Goal: Transaction & Acquisition: Purchase product/service

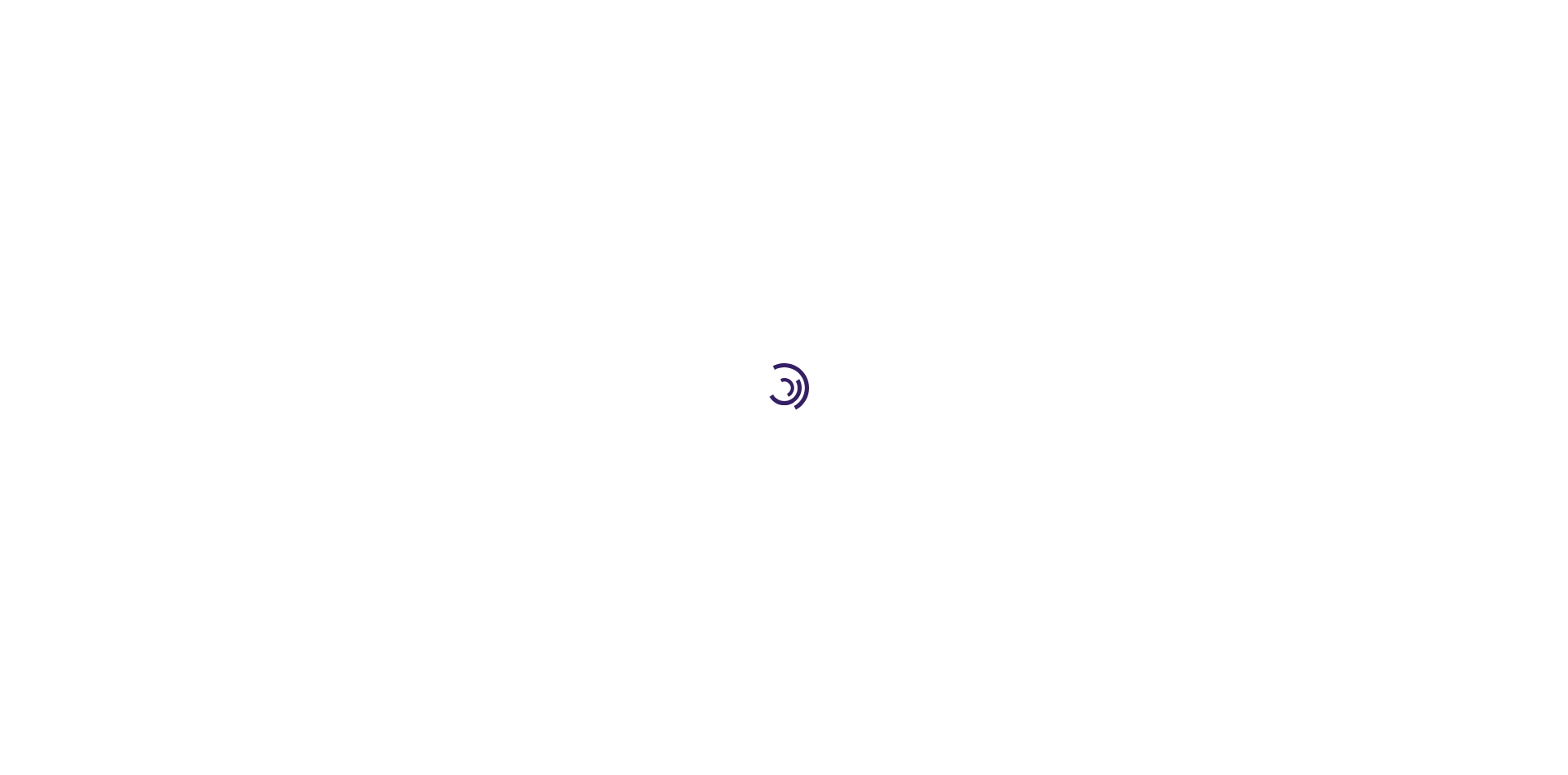
click at [1036, 25] on link "Log In" at bounding box center [1035, 24] width 32 height 13
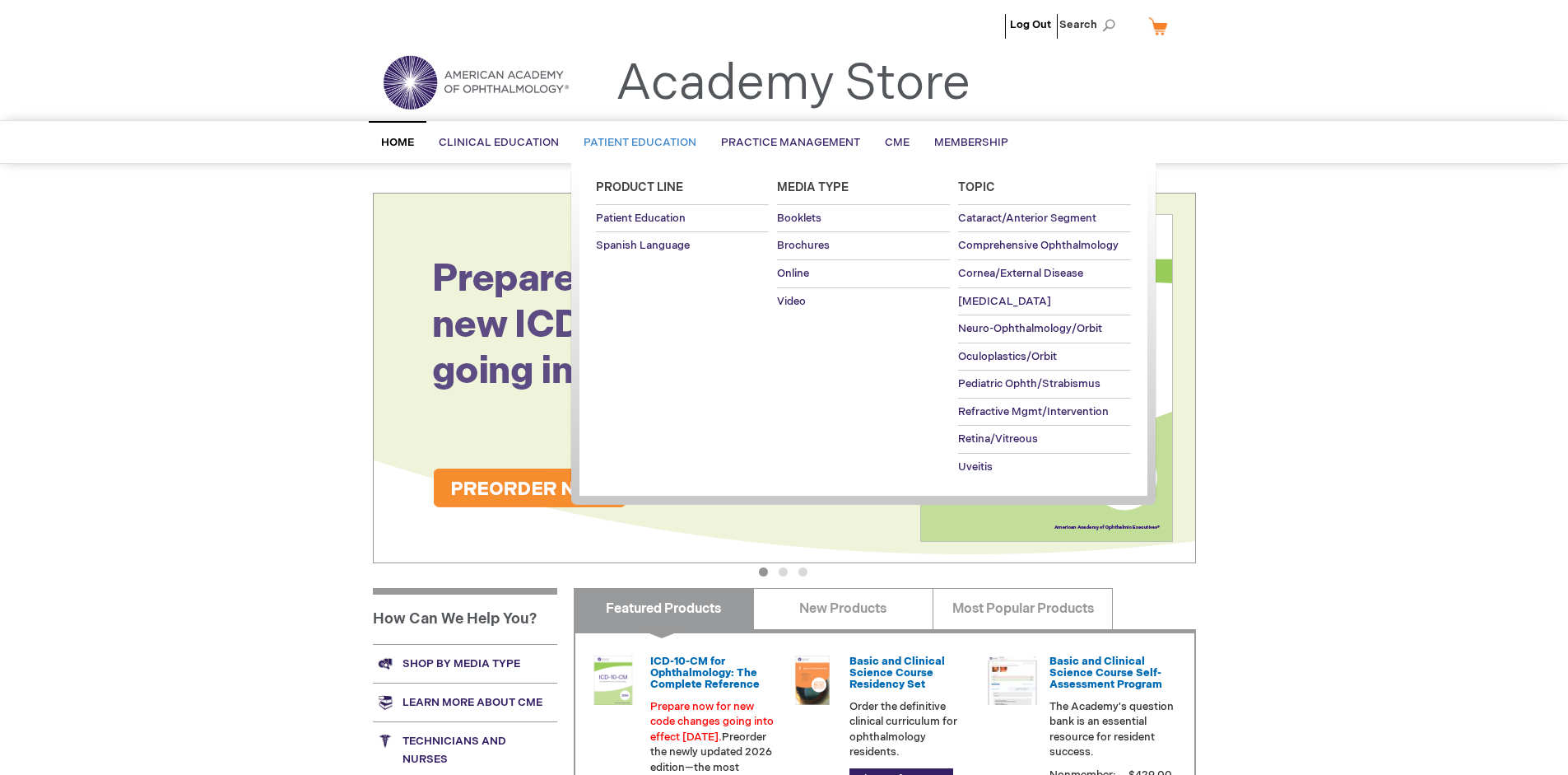
click at [636, 143] on span "Patient Education" at bounding box center [640, 142] width 113 height 13
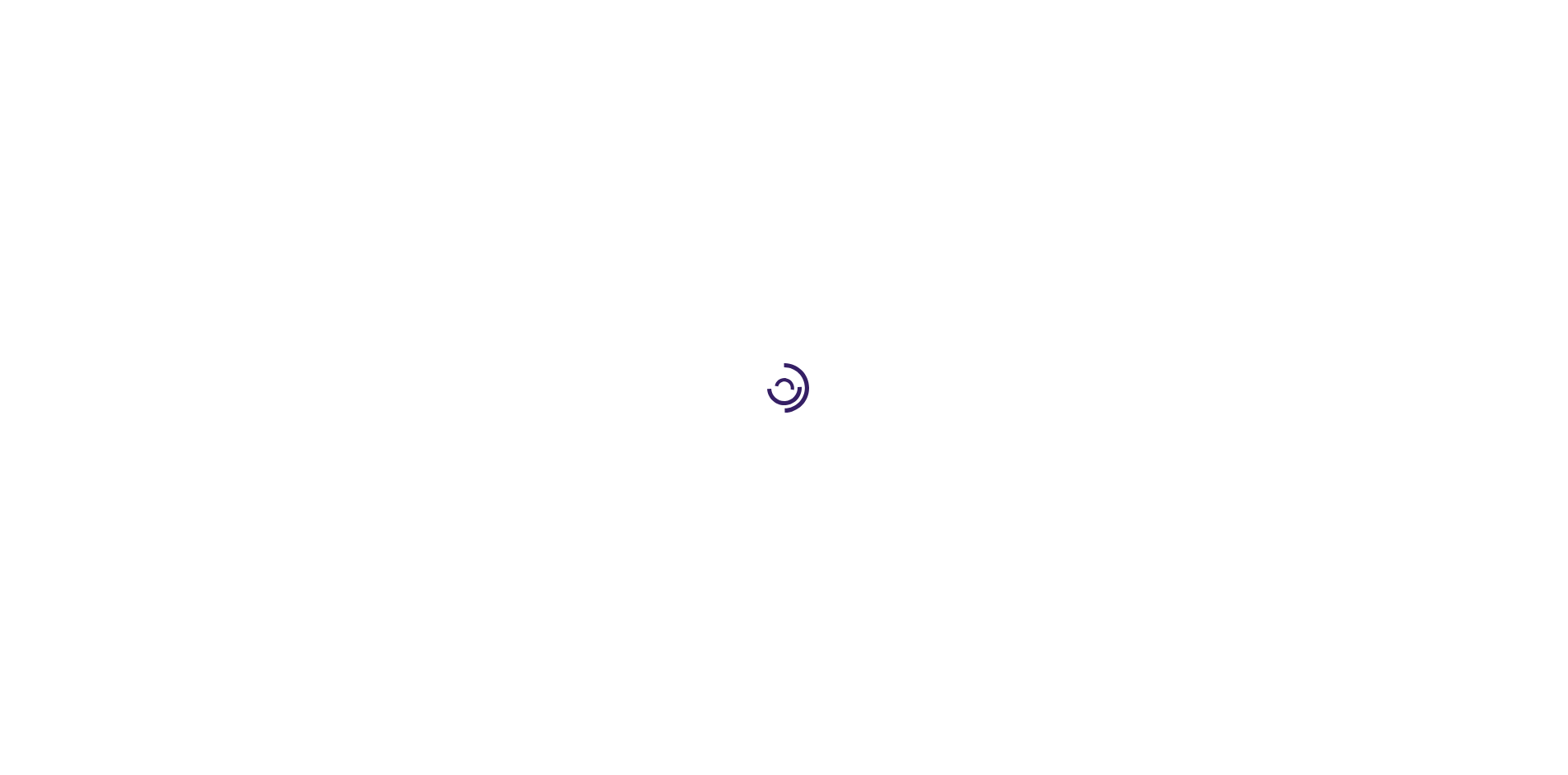
click at [1038, 444] on span "Add to Cart" at bounding box center [1030, 444] width 68 height 16
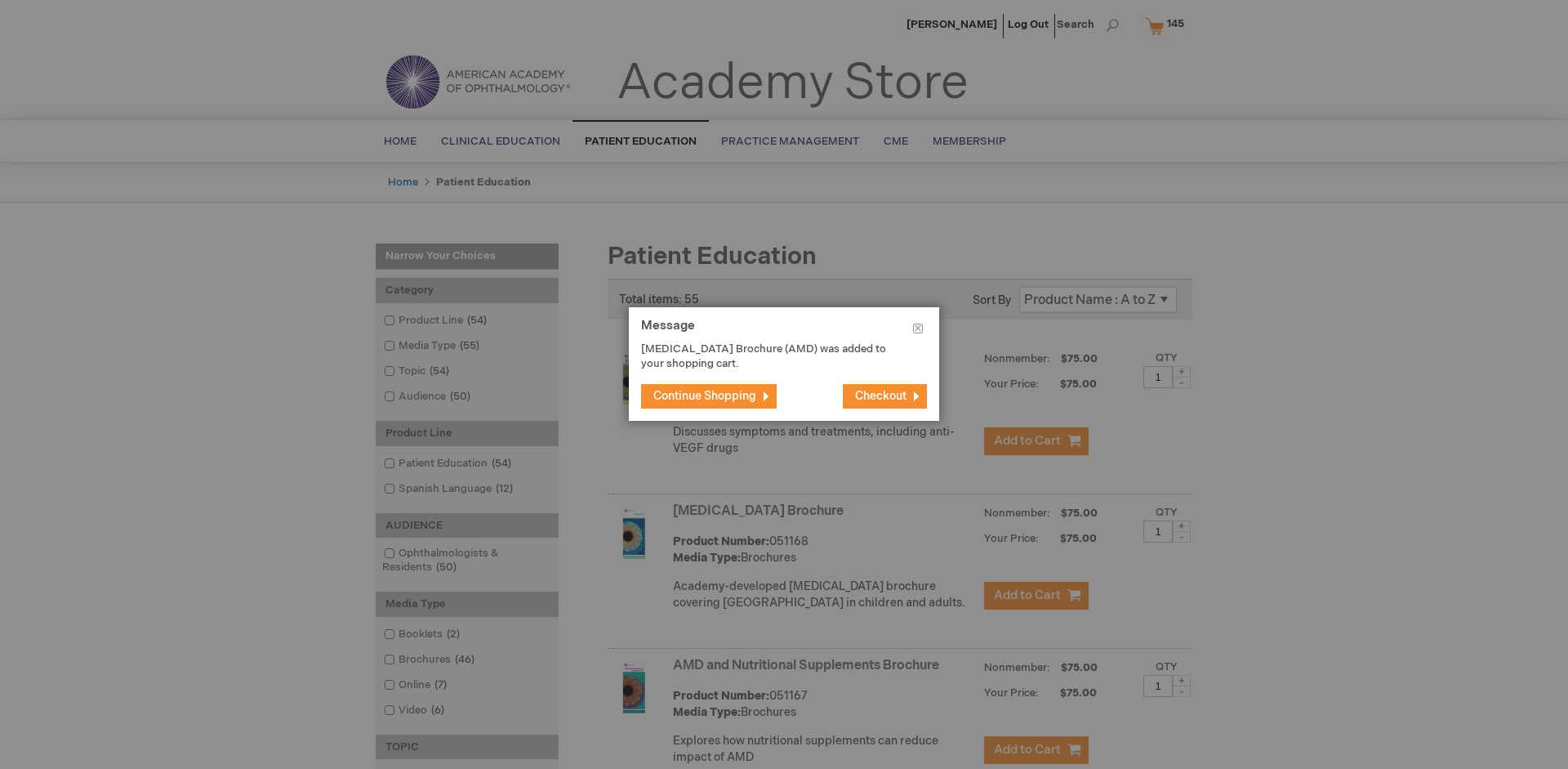
click at [705, 395] on span "Continue Shopping" at bounding box center [705, 396] width 103 height 14
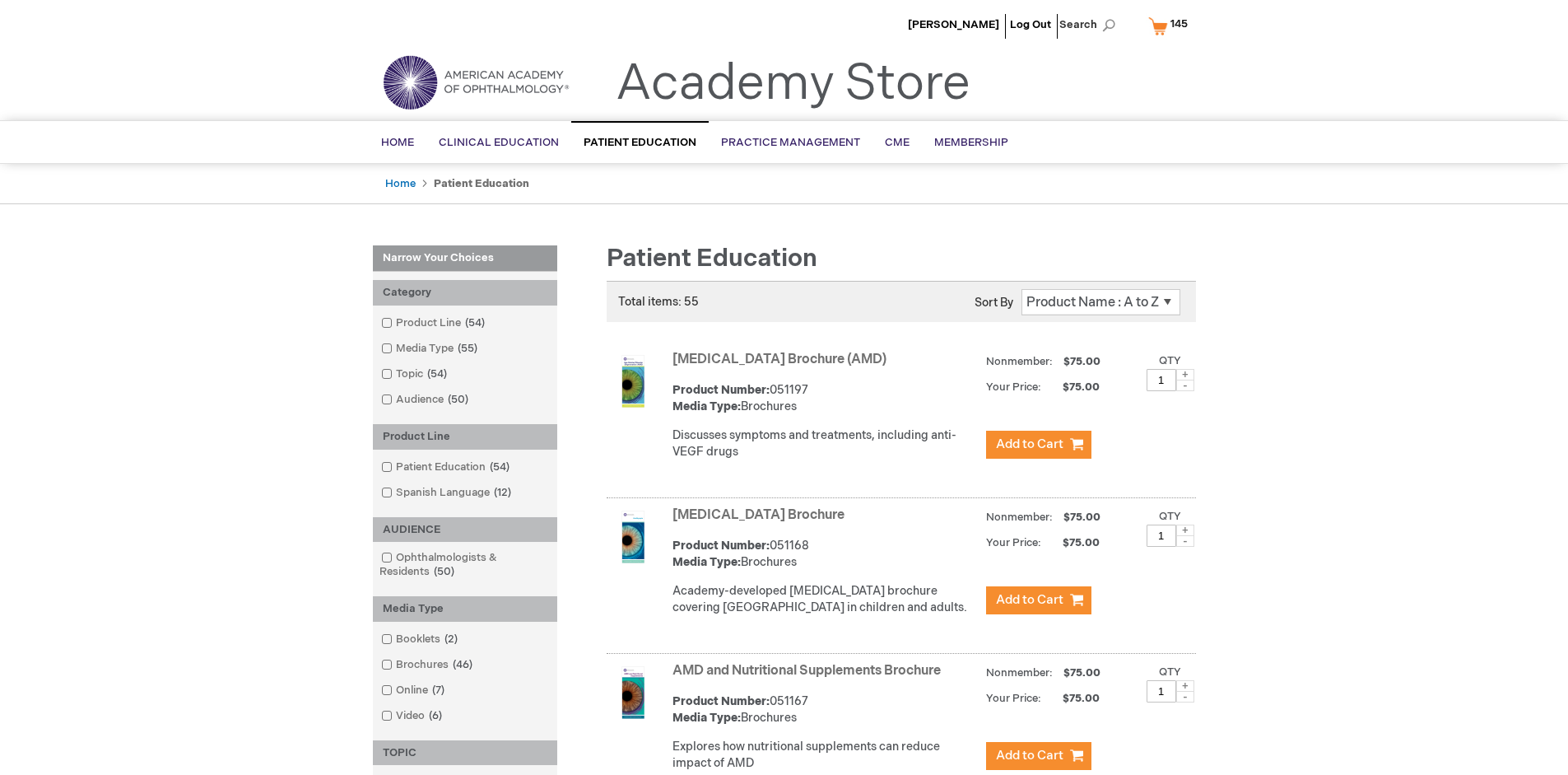
click at [810, 679] on link "AMD and Nutritional Supplements Brochure" at bounding box center [807, 670] width 268 height 16
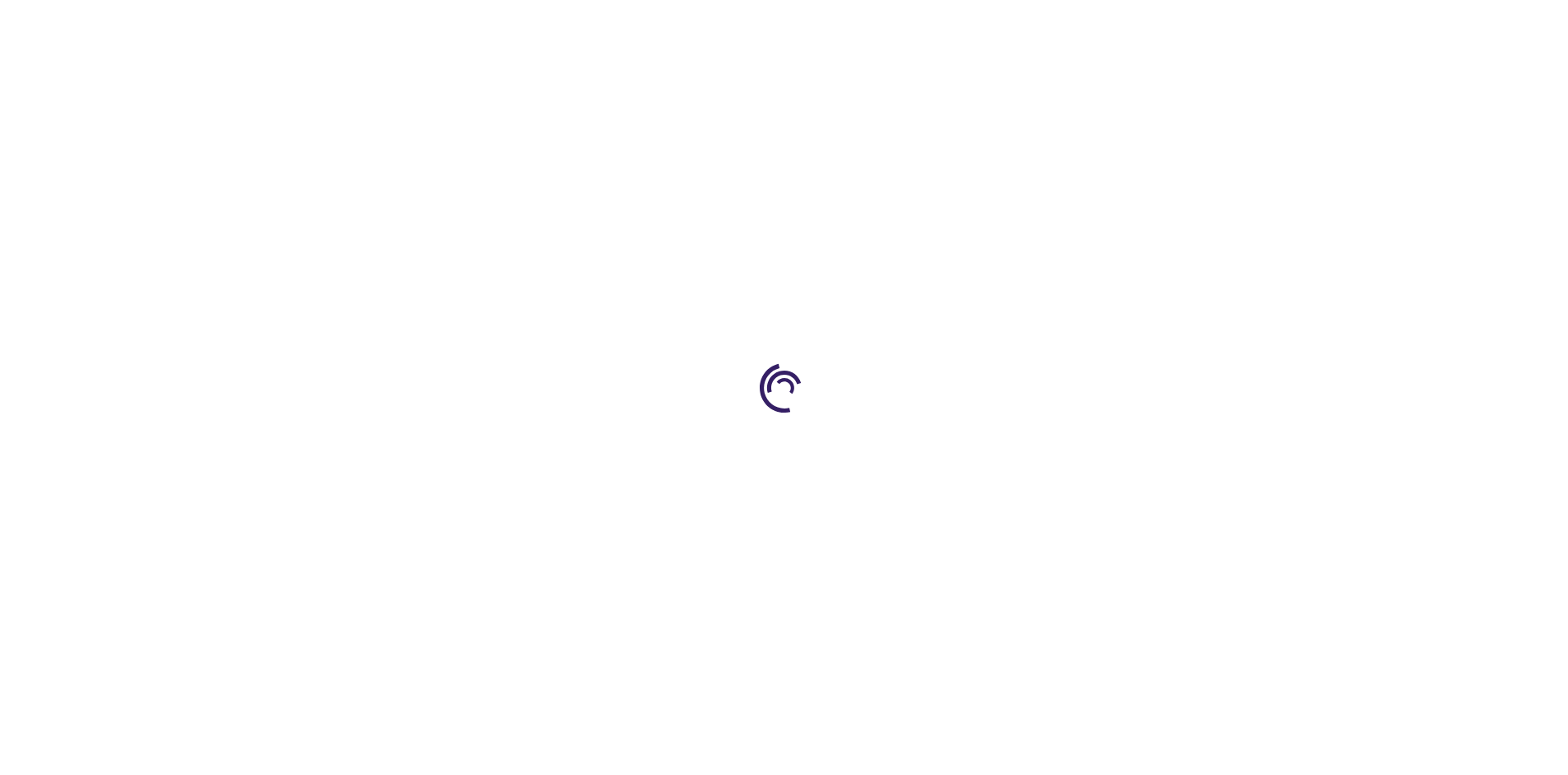
type input "1"
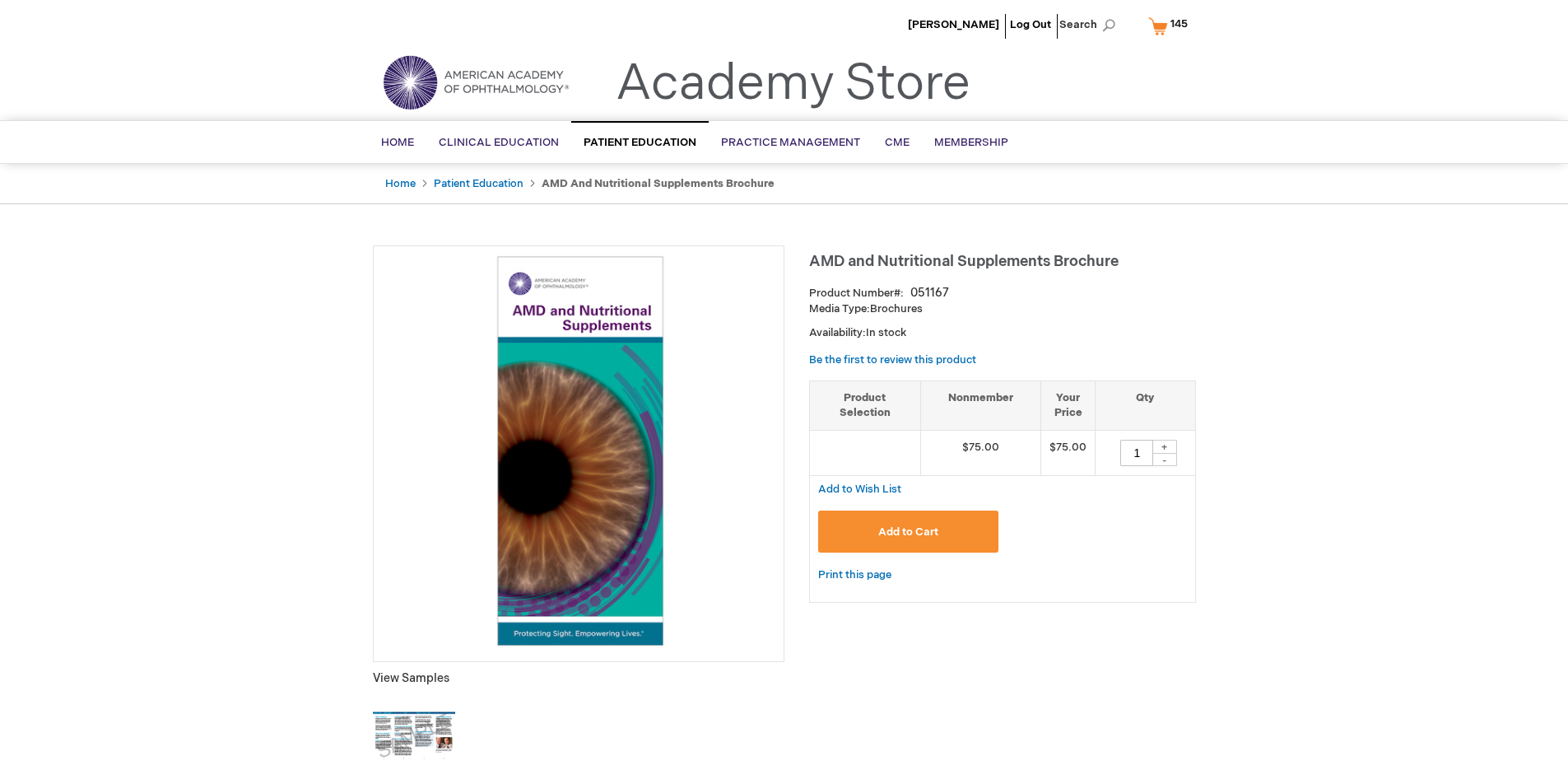
click at [908, 531] on span "Add to Cart" at bounding box center [908, 532] width 60 height 13
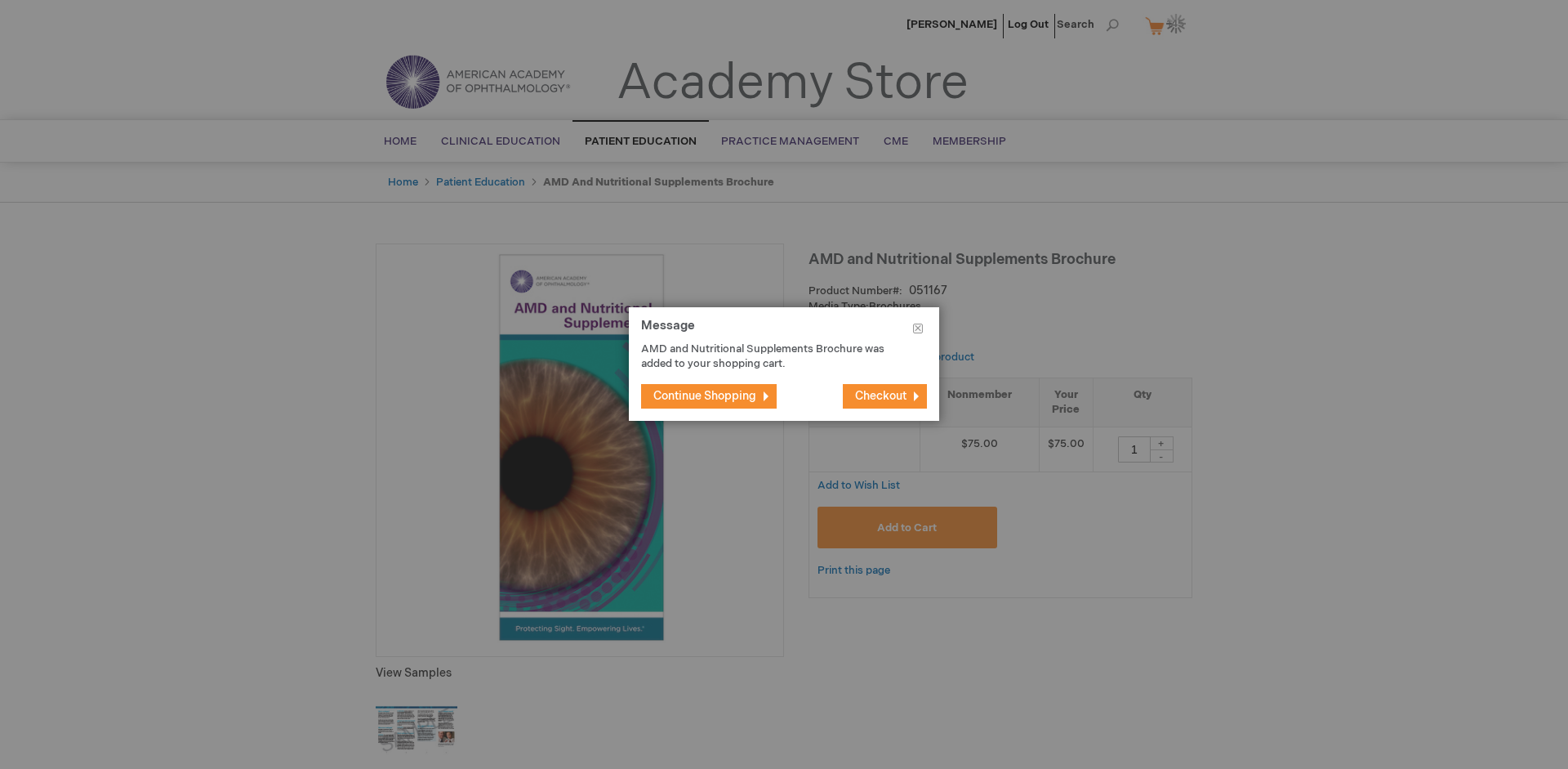
click at [705, 395] on span "Continue Shopping" at bounding box center [705, 396] width 103 height 14
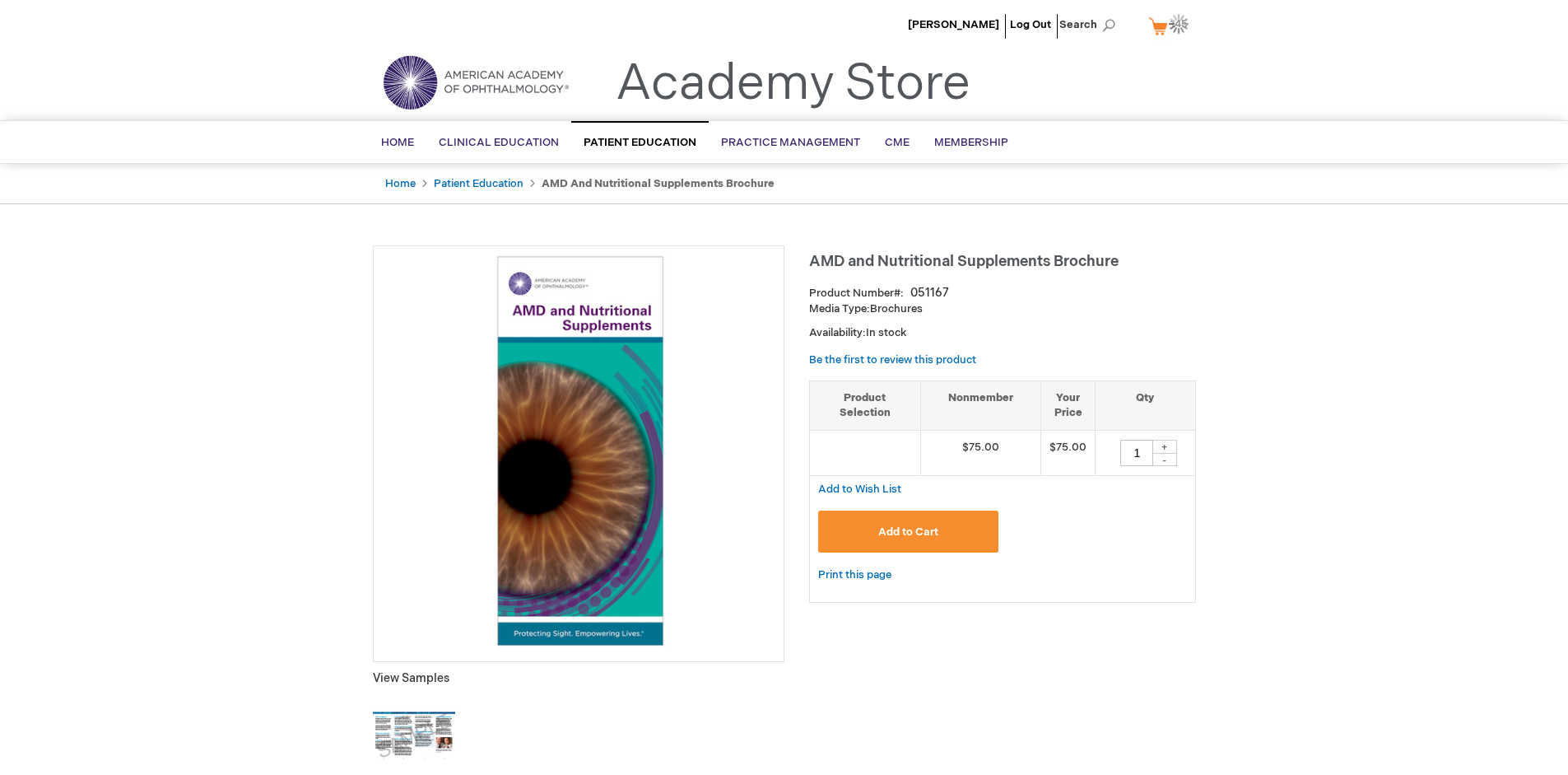
click at [1171, 25] on img at bounding box center [1178, 23] width 20 height 20
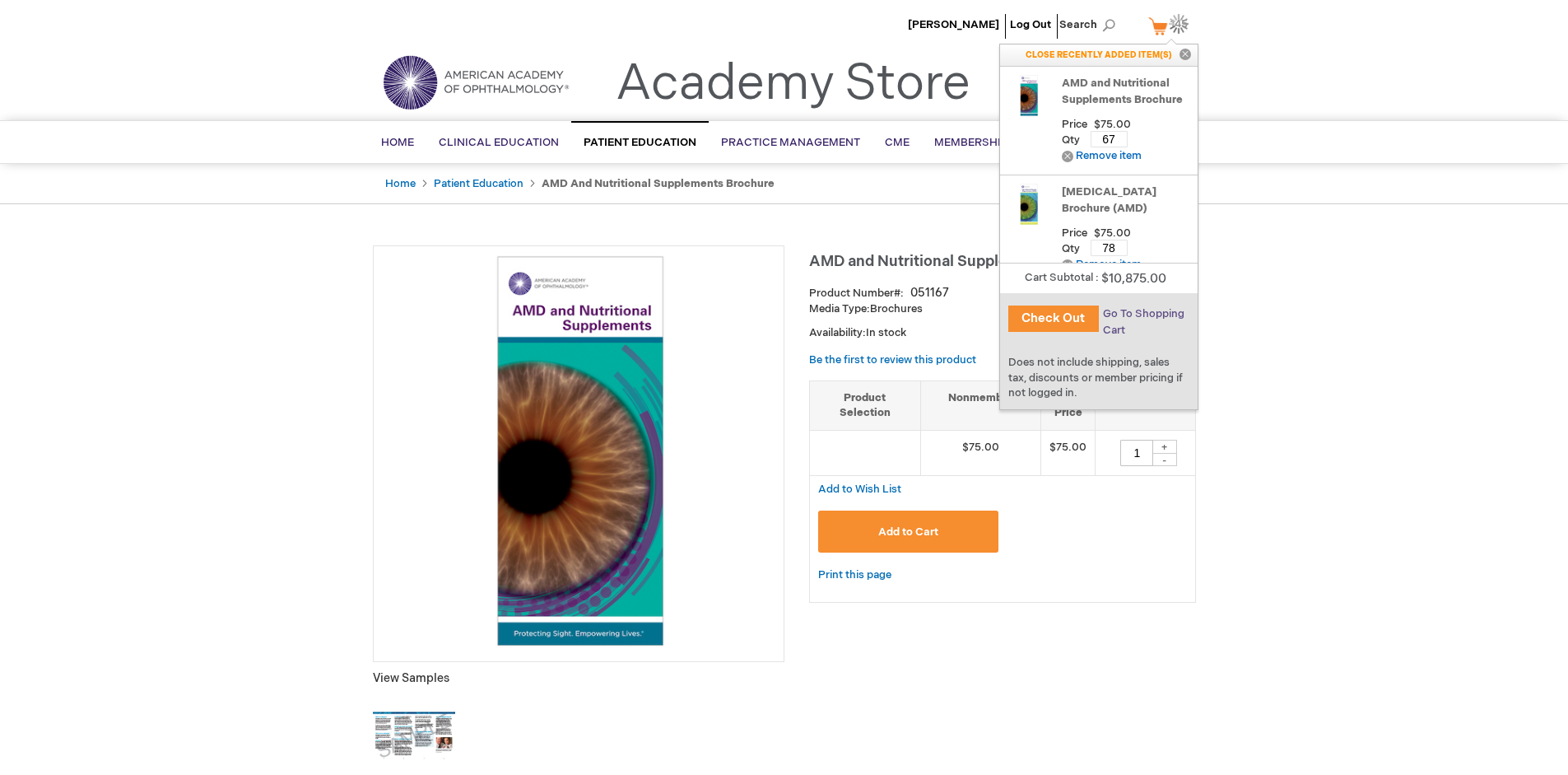
click at [1143, 313] on span "Go To Shopping Cart" at bounding box center [1144, 322] width 81 height 29
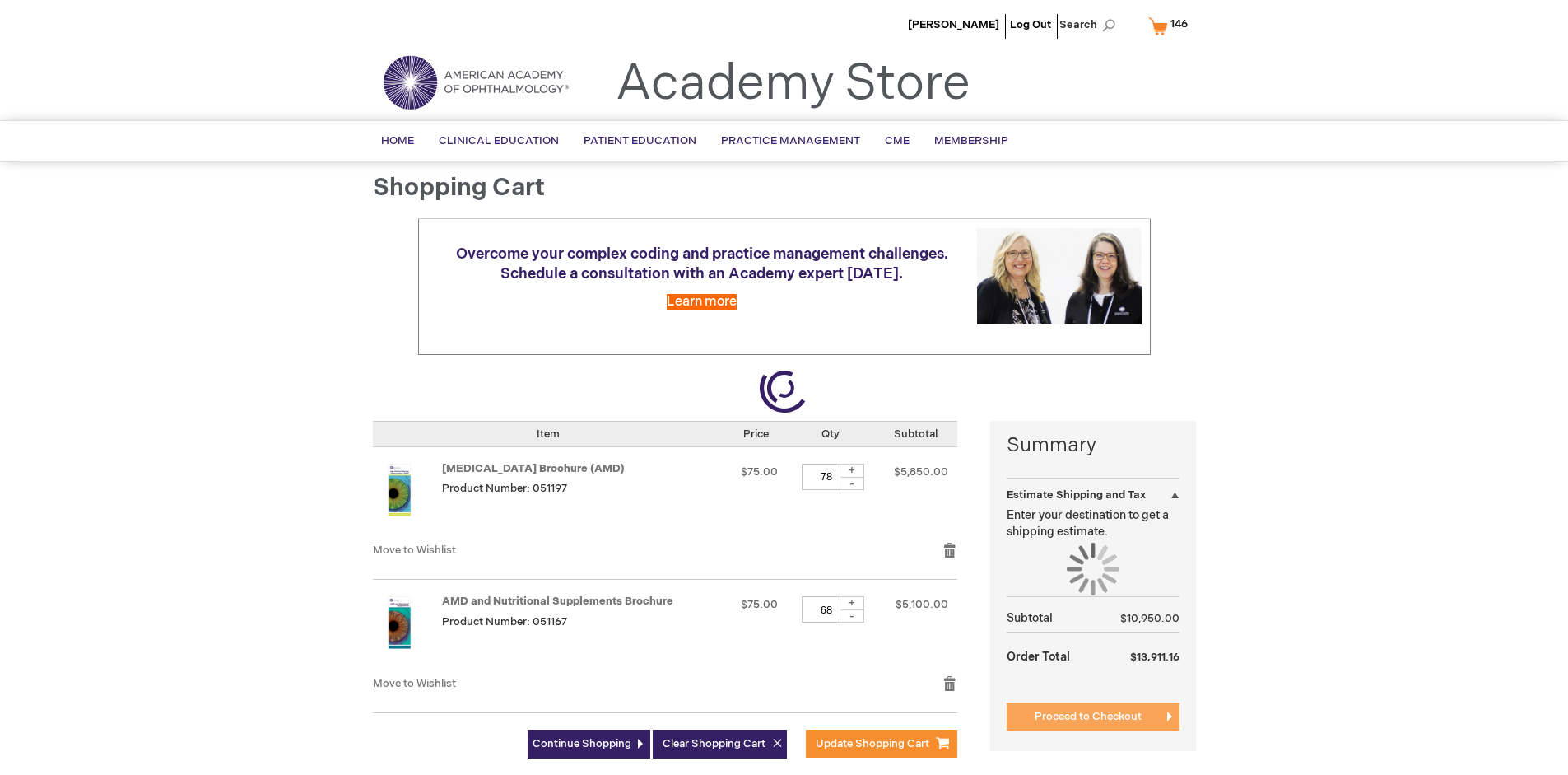
click at [1087, 723] on span "Proceed to Checkout" at bounding box center [1088, 716] width 107 height 13
